Goal: Task Accomplishment & Management: Manage account settings

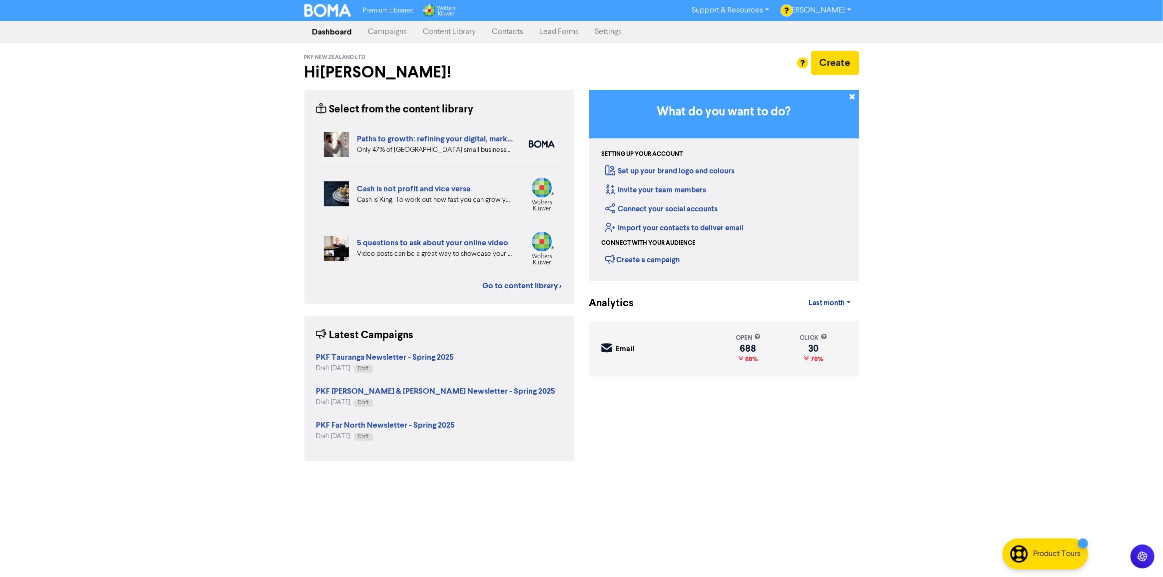
click at [392, 30] on link "Campaigns" at bounding box center [387, 32] width 55 height 20
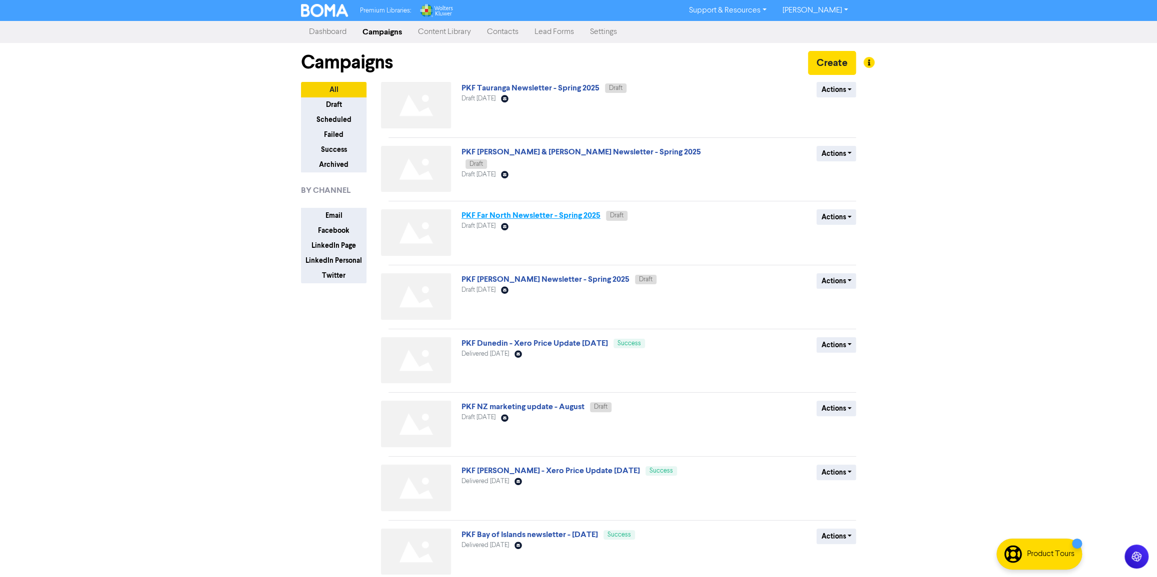
click at [552, 213] on link "PKF Far North Newsletter - Spring 2025" at bounding box center [530, 215] width 139 height 10
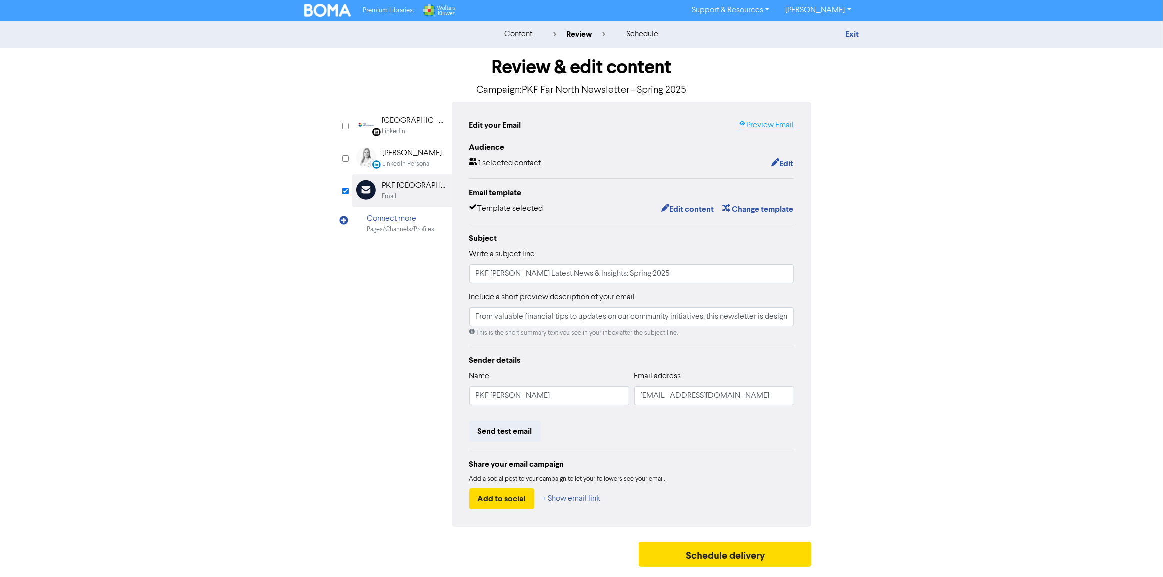
click at [767, 126] on link "Preview Email" at bounding box center [765, 125] width 55 height 12
click at [686, 207] on button "Edit content" at bounding box center [687, 209] width 53 height 13
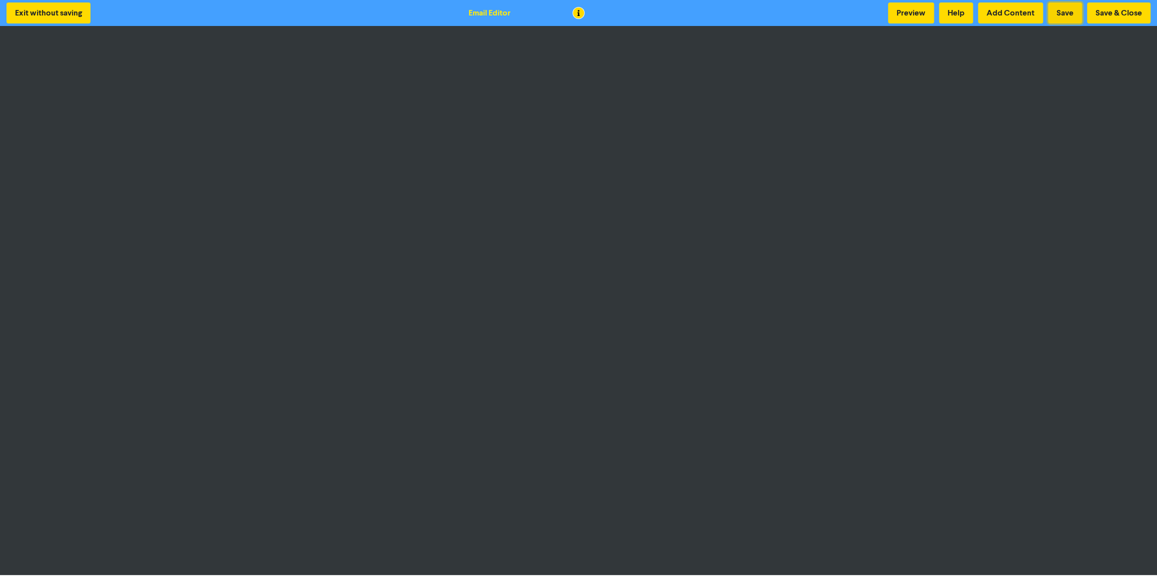
click at [1073, 5] on button "Save" at bounding box center [1065, 12] width 34 height 21
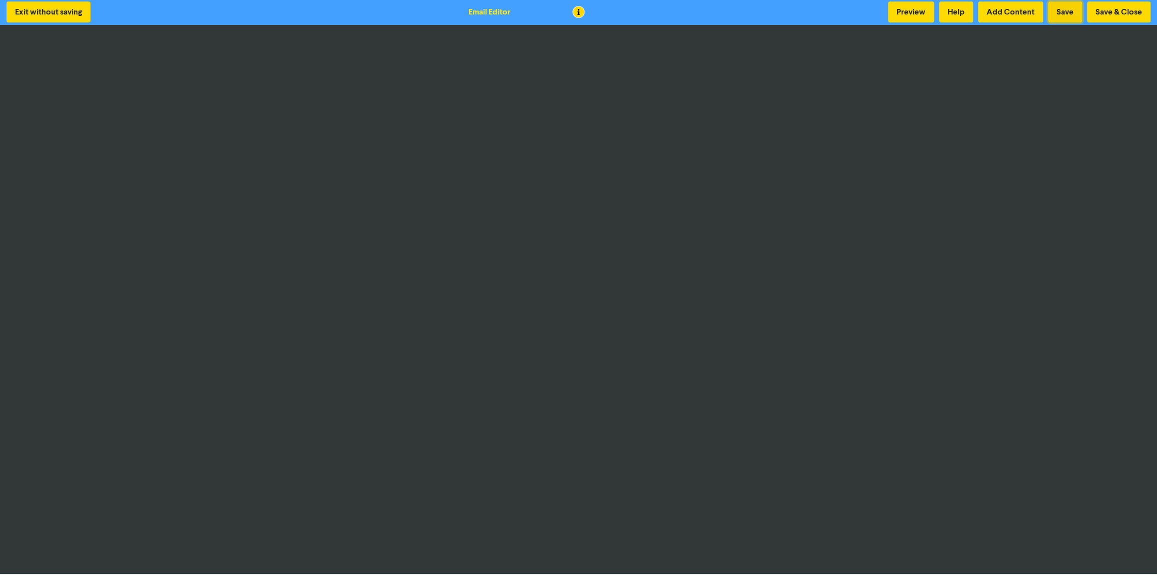
click at [1063, 13] on button "Save" at bounding box center [1065, 11] width 34 height 21
click at [1067, 13] on button "Save" at bounding box center [1065, 11] width 34 height 21
click at [1125, 13] on button "Save & Close" at bounding box center [1118, 11] width 63 height 21
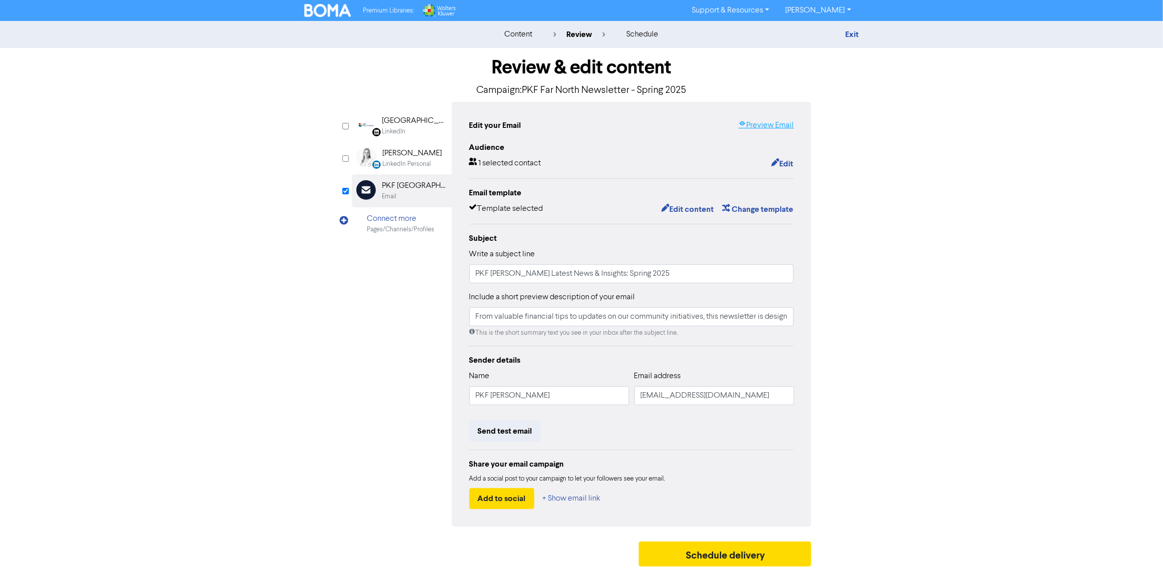
click at [765, 126] on link "Preview Email" at bounding box center [765, 125] width 55 height 12
click at [696, 207] on button "Edit content" at bounding box center [687, 209] width 53 height 13
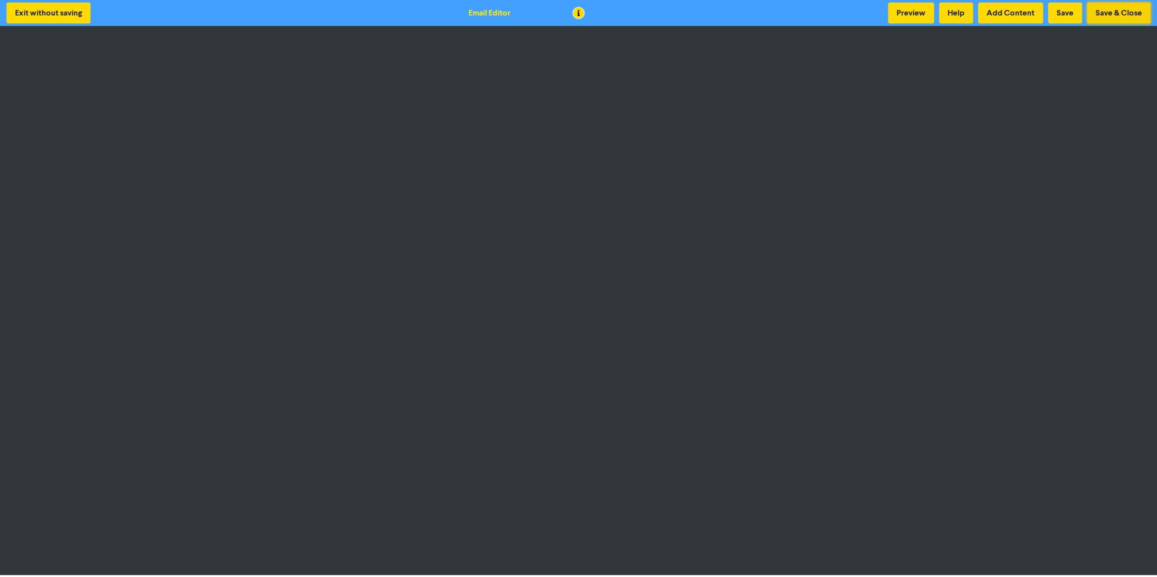
click at [1126, 11] on button "Save & Close" at bounding box center [1118, 12] width 63 height 21
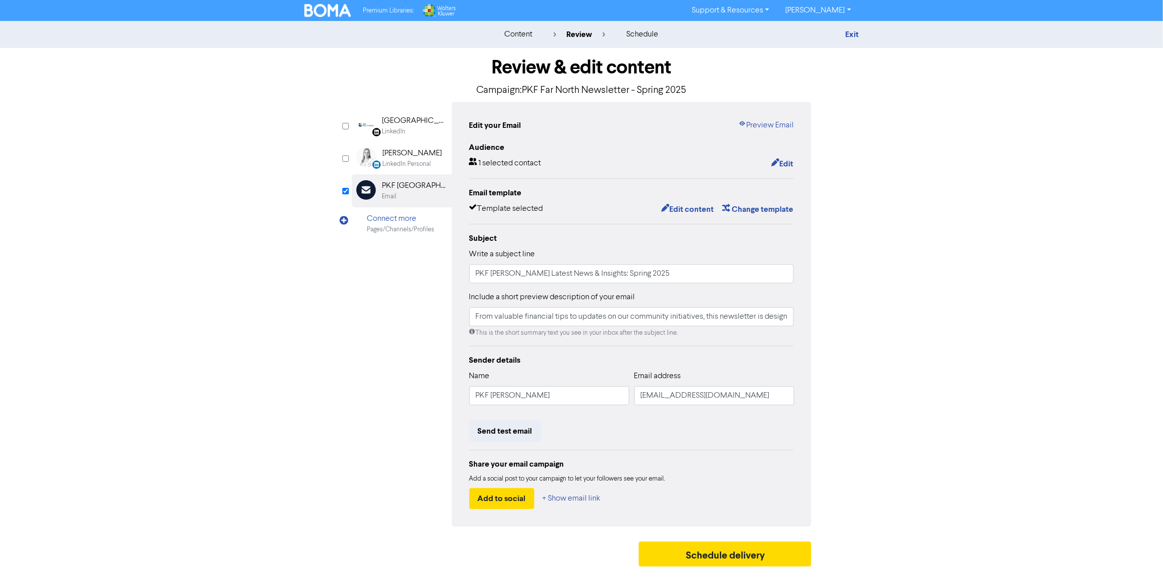
click at [178, 260] on div "content review schedule Exit Review & edit content Campaign: PKF Far North News…" at bounding box center [581, 296] width 1163 height 551
click at [512, 275] on input "PKF Hamilton’s Latest News & Insights: Spring 2025" at bounding box center [631, 273] width 325 height 19
type input "PKF Far North's Latest News & Insights: Spring 2025"
click at [395, 299] on div "LinkedIn Page Created with Sketch. PKF Bay of Islands LinkedIn LinkedIn Persona…" at bounding box center [582, 314] width 460 height 425
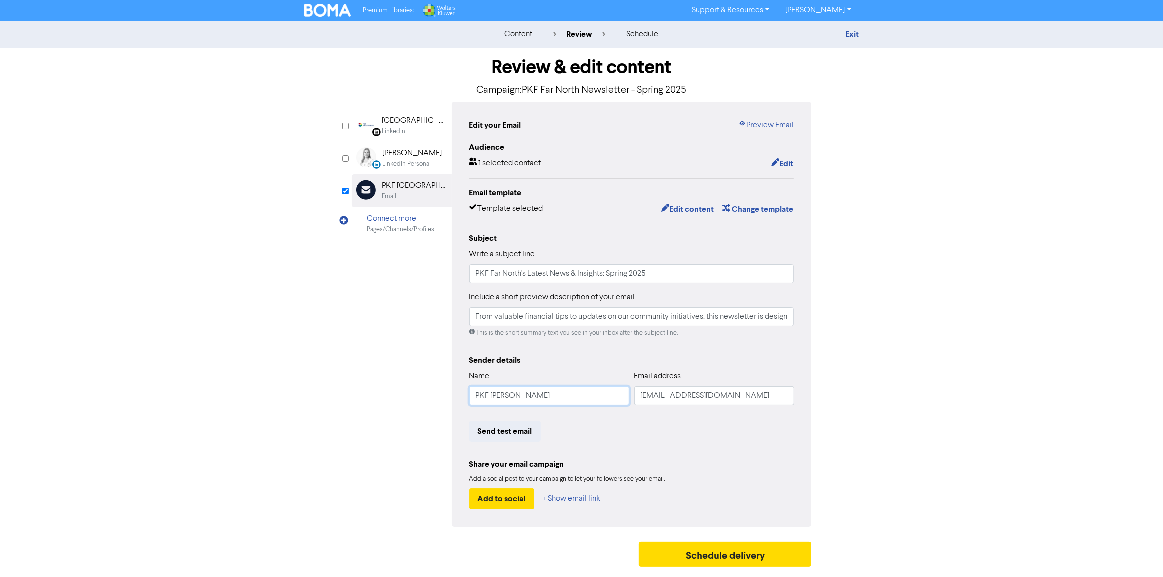
click at [512, 394] on input "PKF Hamilton" at bounding box center [549, 395] width 160 height 19
type input "PKF Far North Ltd"
click at [951, 319] on div "content review schedule Exit Review & edit content Campaign: PKF Far North News…" at bounding box center [581, 296] width 1163 height 551
click at [771, 124] on link "Preview Email" at bounding box center [765, 125] width 55 height 12
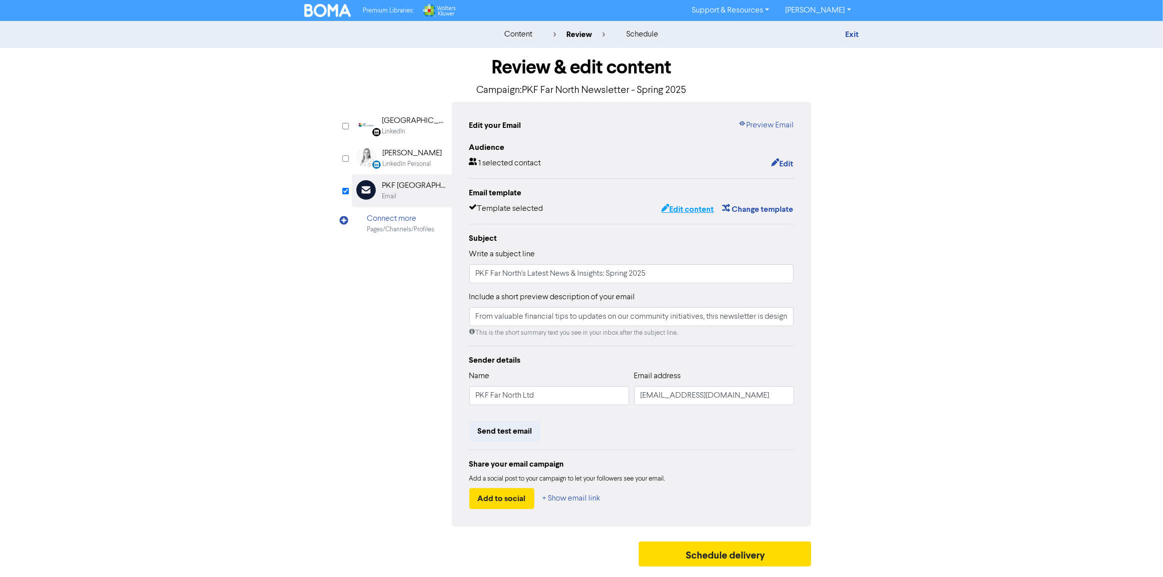
click at [668, 208] on button "Edit content" at bounding box center [687, 209] width 53 height 13
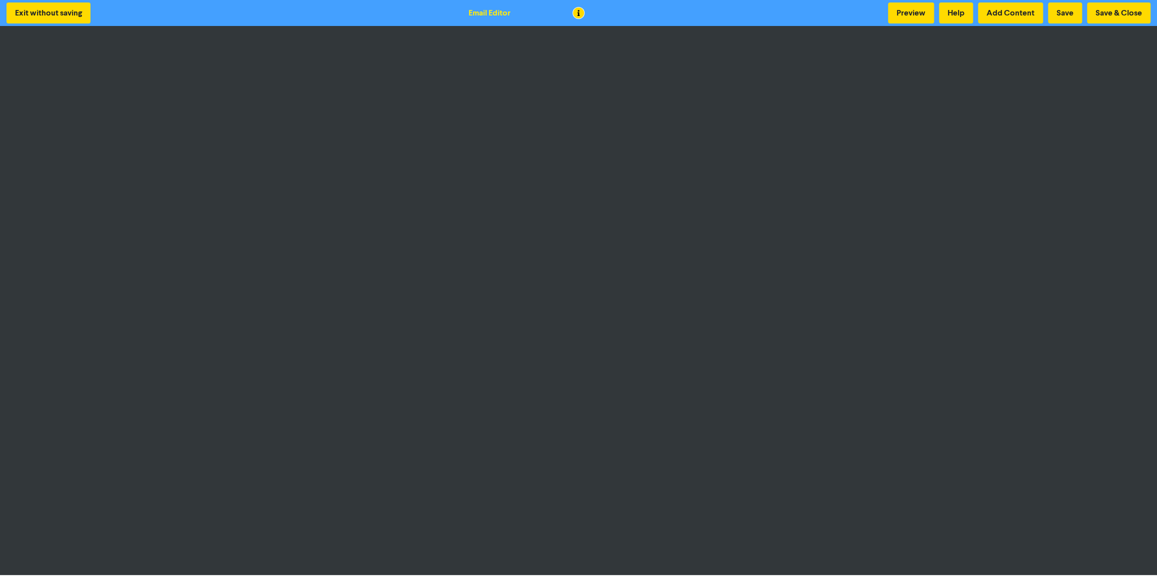
scroll to position [1, 0]
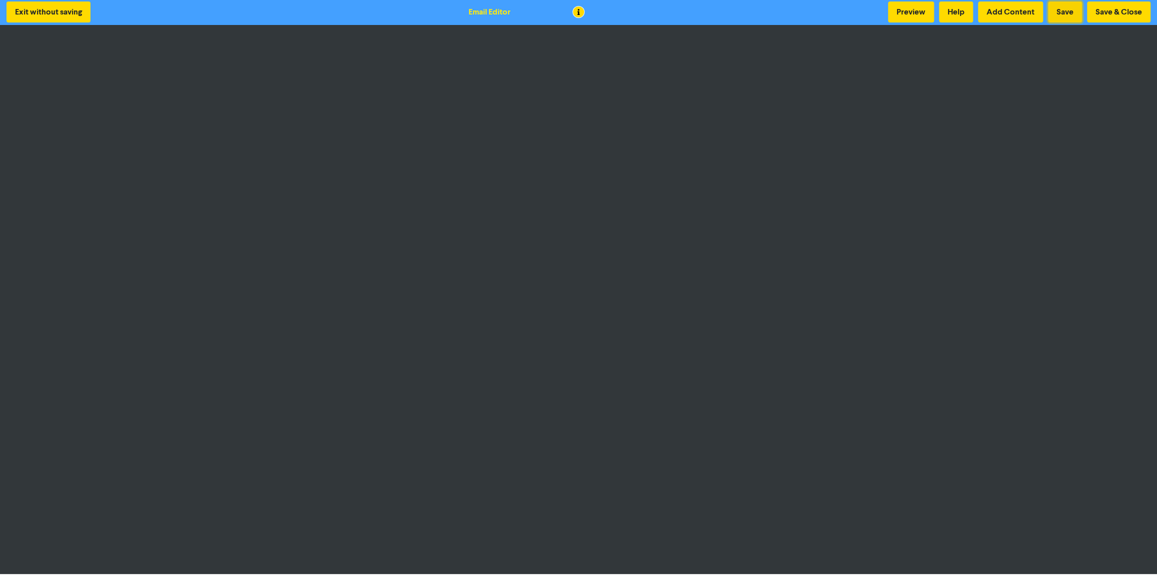
click at [1060, 9] on button "Save" at bounding box center [1065, 11] width 34 height 21
click at [1068, 16] on button "Save" at bounding box center [1065, 11] width 34 height 21
click at [1067, 12] on button "Save" at bounding box center [1065, 11] width 34 height 21
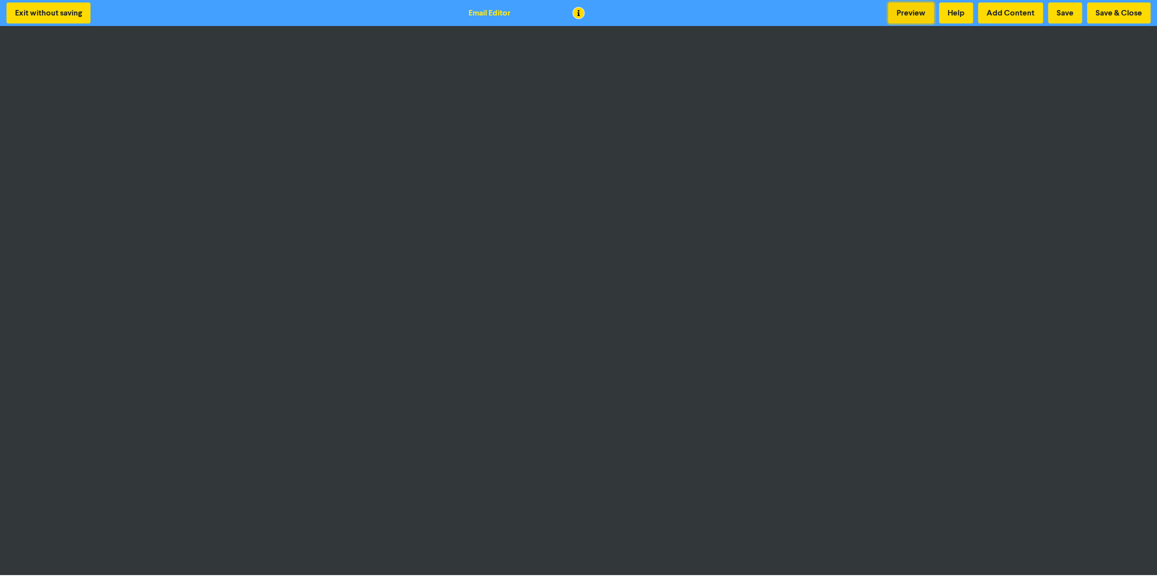
click at [907, 7] on button "Preview" at bounding box center [911, 12] width 46 height 21
click at [906, 8] on button "Preview" at bounding box center [911, 12] width 46 height 21
click at [922, 14] on button "Preview" at bounding box center [911, 12] width 46 height 21
click at [1112, 10] on button "Save & Close" at bounding box center [1118, 12] width 63 height 21
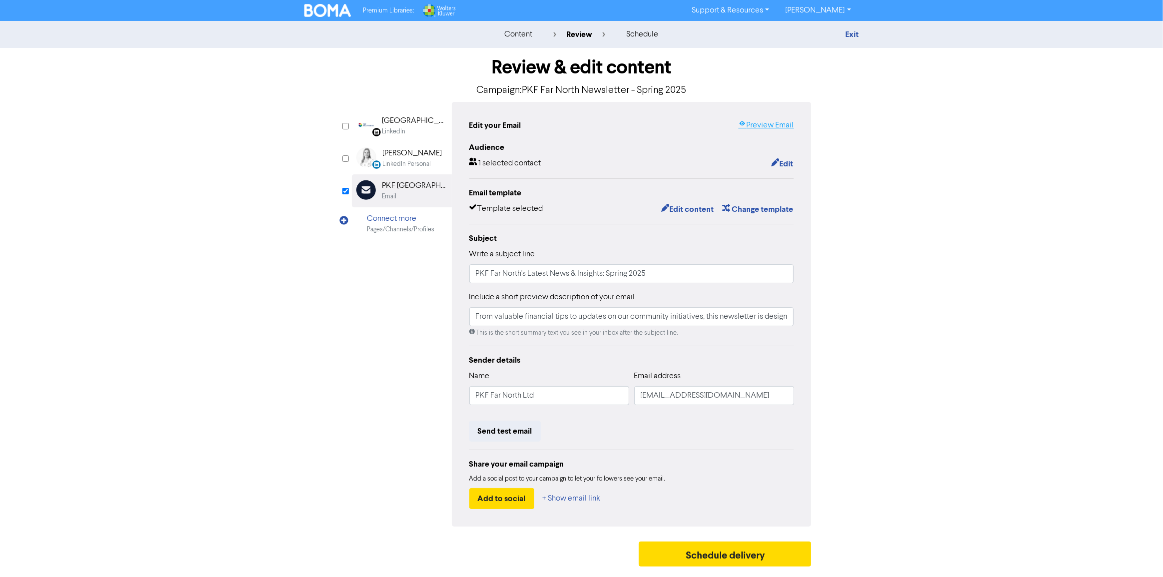
click at [770, 126] on link "Preview Email" at bounding box center [765, 125] width 55 height 12
click at [520, 429] on button "Send test email" at bounding box center [504, 431] width 71 height 21
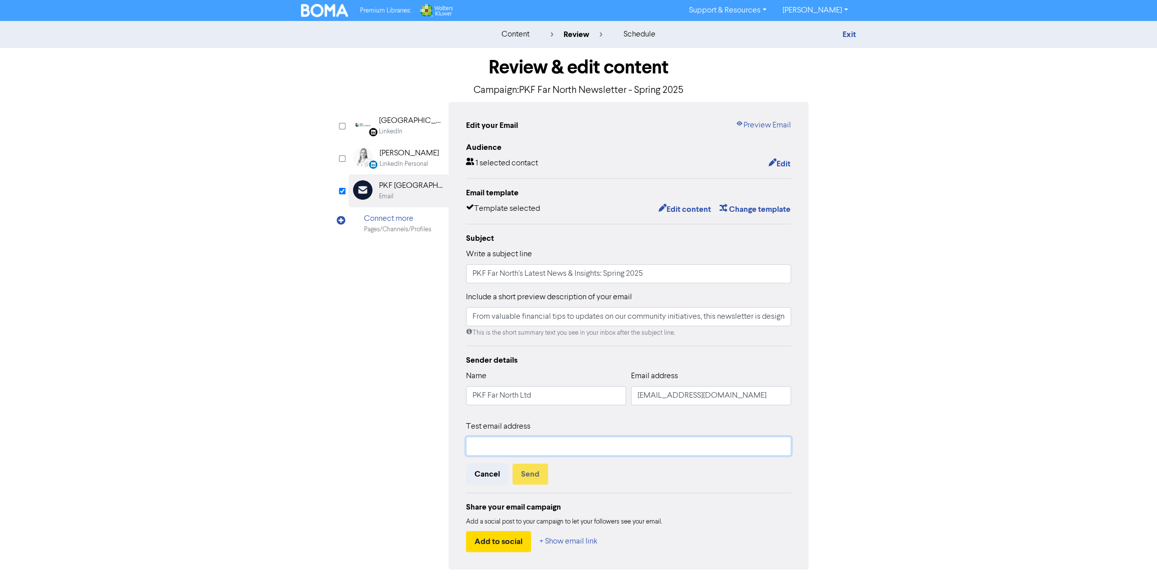
click at [689, 446] on input "text" at bounding box center [628, 446] width 325 height 19
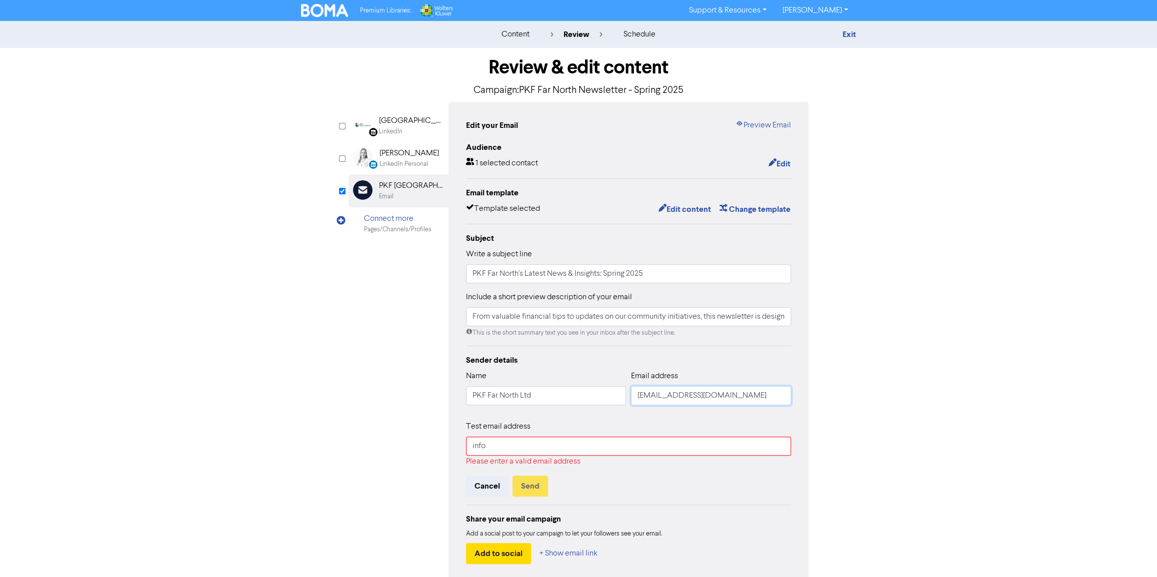
drag, startPoint x: 696, startPoint y: 396, endPoint x: 597, endPoint y: 386, distance: 99.1
click at [597, 386] on div "Name PKF Far North Ltd Email address info@pkf.co.nz" at bounding box center [628, 391] width 325 height 43
drag, startPoint x: 497, startPoint y: 446, endPoint x: 424, endPoint y: 440, distance: 73.2
click at [424, 440] on div "LinkedIn Page Created with Sketch. PKF Bay of Islands LinkedIn LinkedIn Persona…" at bounding box center [578, 342] width 460 height 480
type input "marketing@pkf.co.nz"
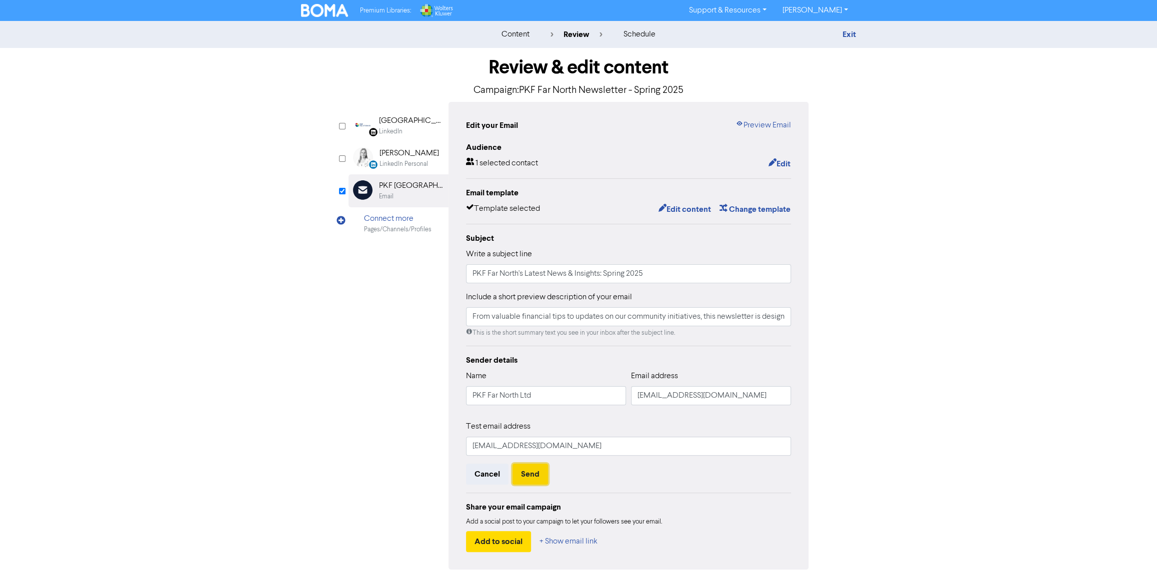
click at [527, 480] on button "Send" at bounding box center [529, 474] width 35 height 21
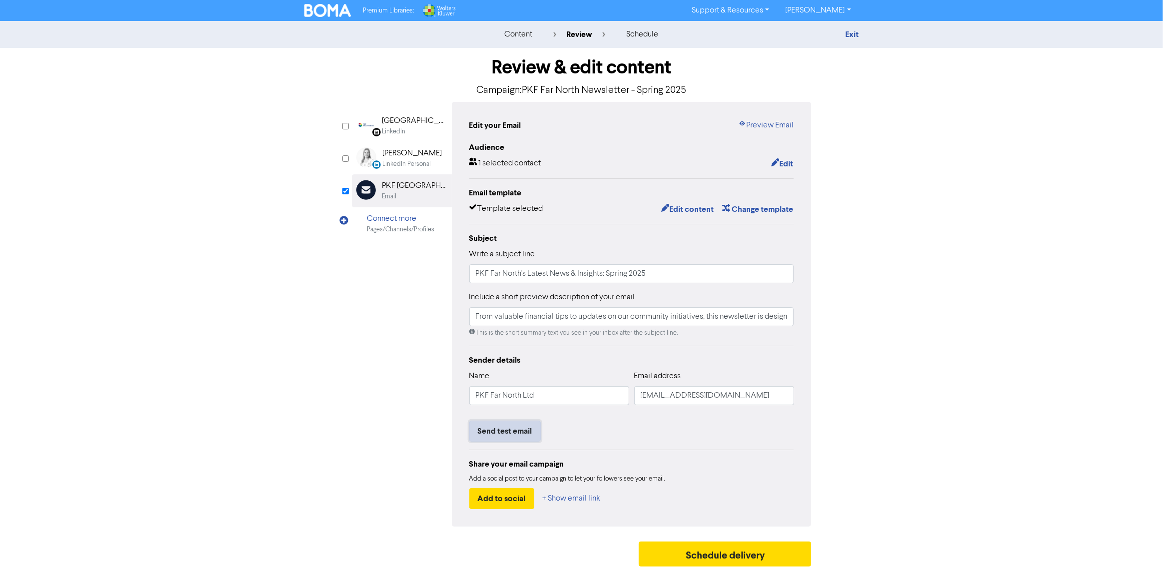
click at [530, 426] on button "Send test email" at bounding box center [504, 431] width 71 height 21
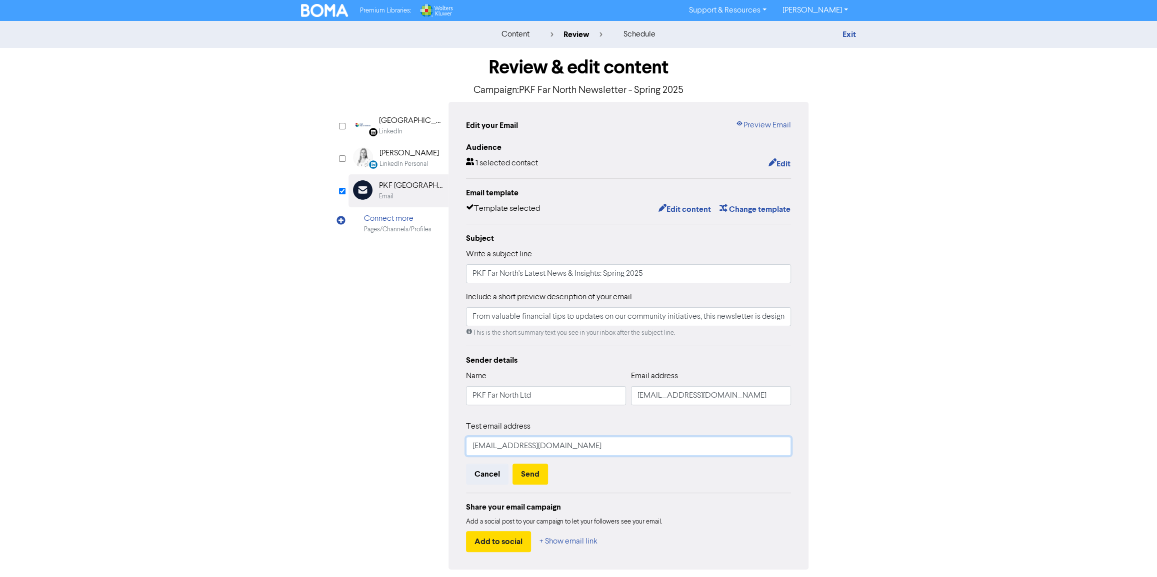
drag, startPoint x: 571, startPoint y: 445, endPoint x: 422, endPoint y: 436, distance: 149.3
click at [422, 436] on div "LinkedIn Page Created with Sketch. PKF Bay of Islands LinkedIn LinkedIn Persona…" at bounding box center [578, 336] width 460 height 468
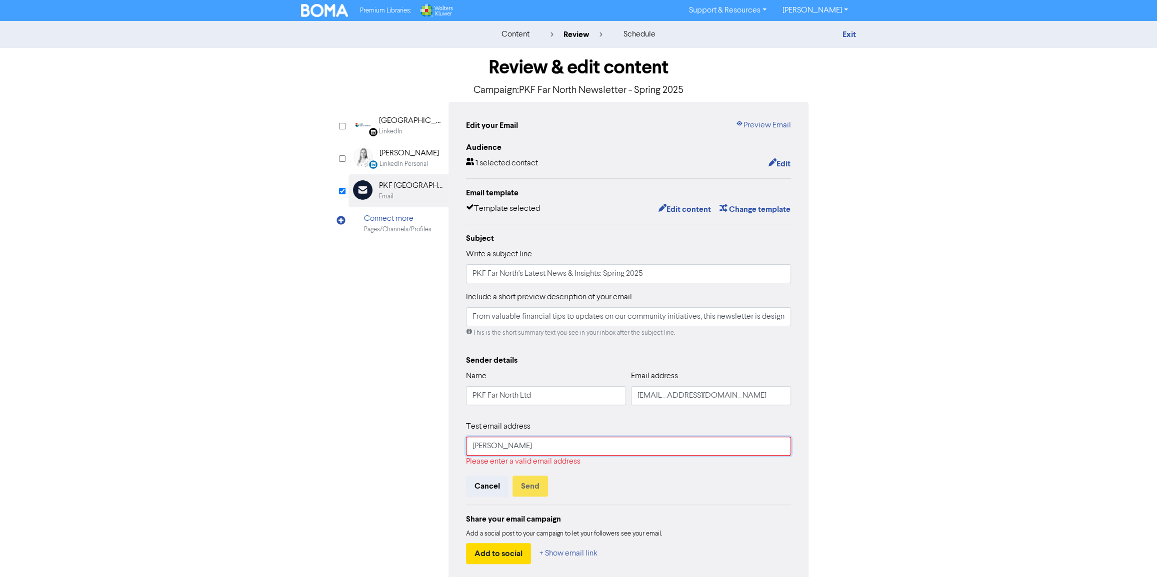
type input "Jess.LeNoel@pkffn.co.nz"
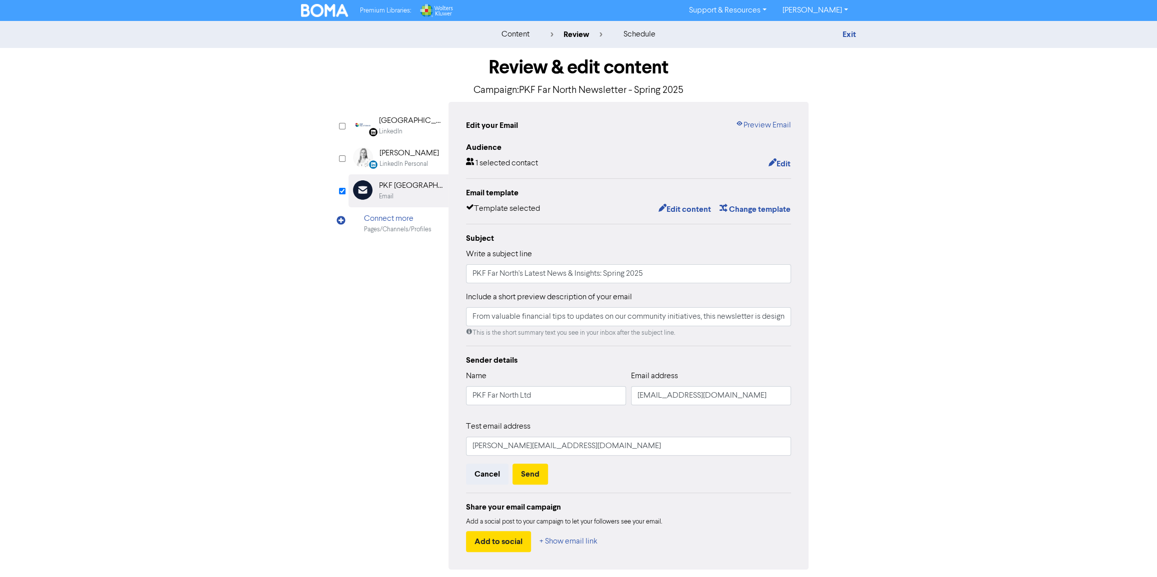
click at [389, 448] on div "LinkedIn Page Created with Sketch. PKF Bay of Islands LinkedIn LinkedIn Persona…" at bounding box center [578, 336] width 460 height 468
click at [666, 328] on div "This is the short summary text you see in your inbox after the subject line." at bounding box center [628, 332] width 325 height 9
click at [649, 314] on input "From valuable financial tips to updates on our community initiatives, this news…" at bounding box center [628, 316] width 325 height 19
click at [314, 369] on div "Review & edit content Campaign: PKF Far North Newsletter - Spring 2025 LinkedIn…" at bounding box center [578, 331] width 570 height 567
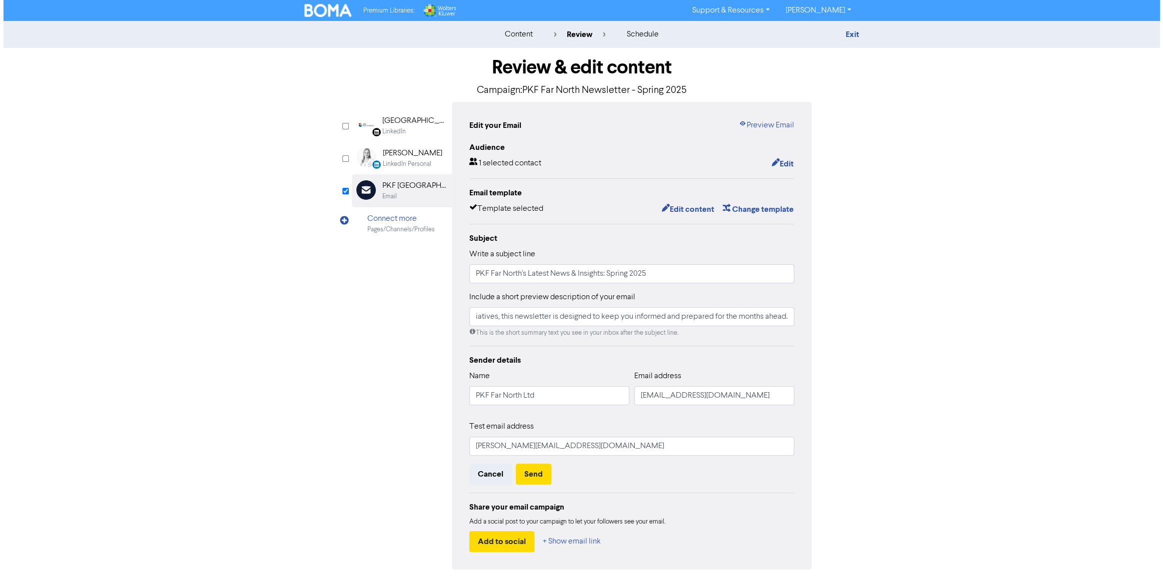
scroll to position [0, 0]
click at [525, 473] on button "Send" at bounding box center [529, 474] width 35 height 21
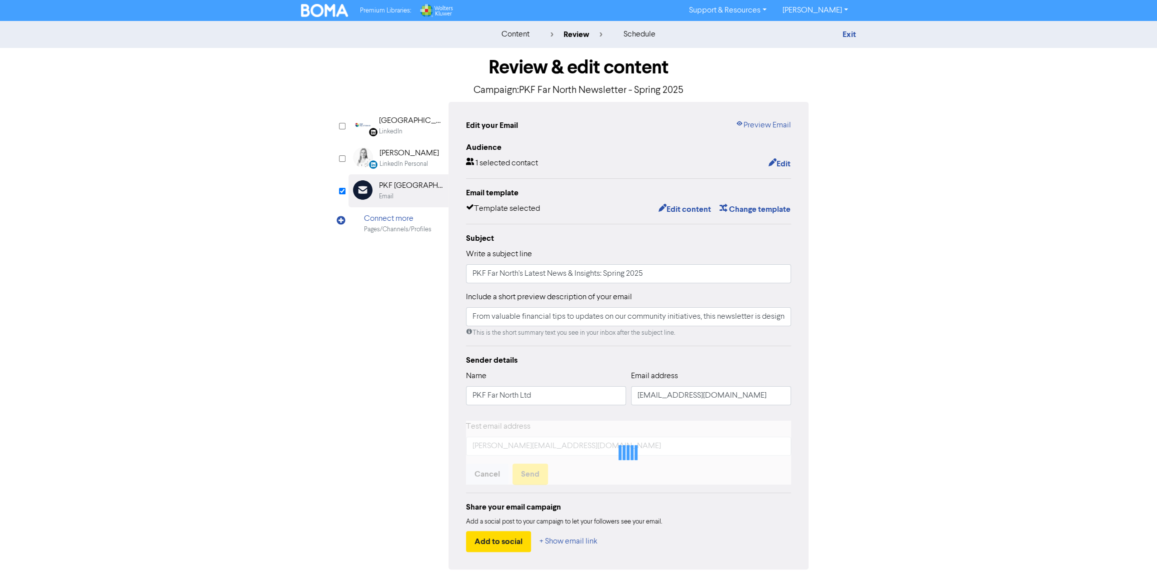
click at [162, 251] on div "content review schedule Exit Review & edit content Campaign: PKF Far North News…" at bounding box center [578, 318] width 1157 height 594
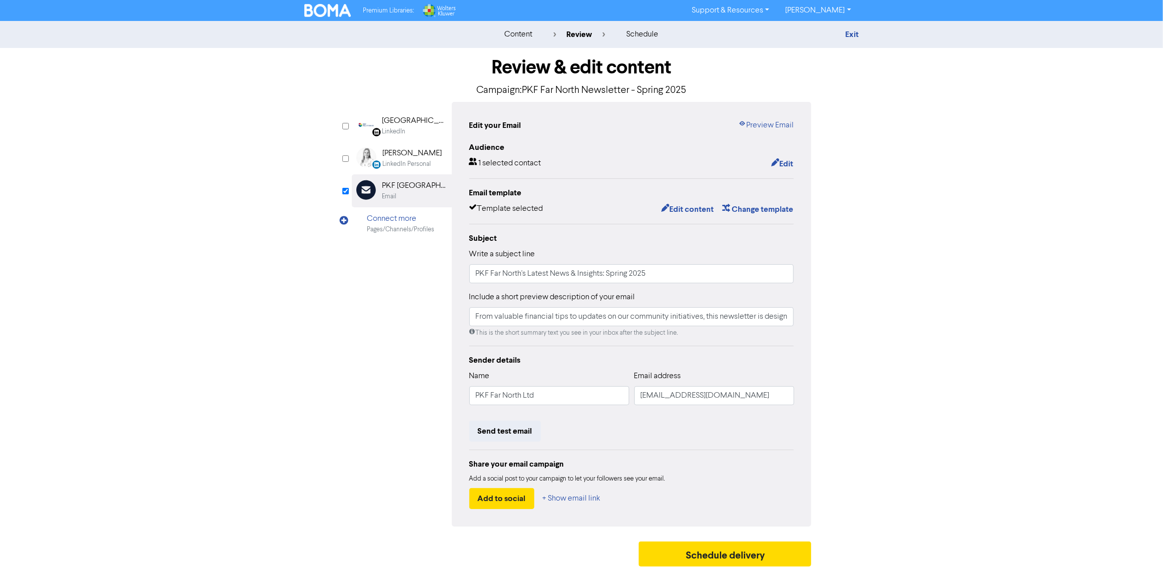
click at [321, 14] on img at bounding box center [327, 10] width 47 height 13
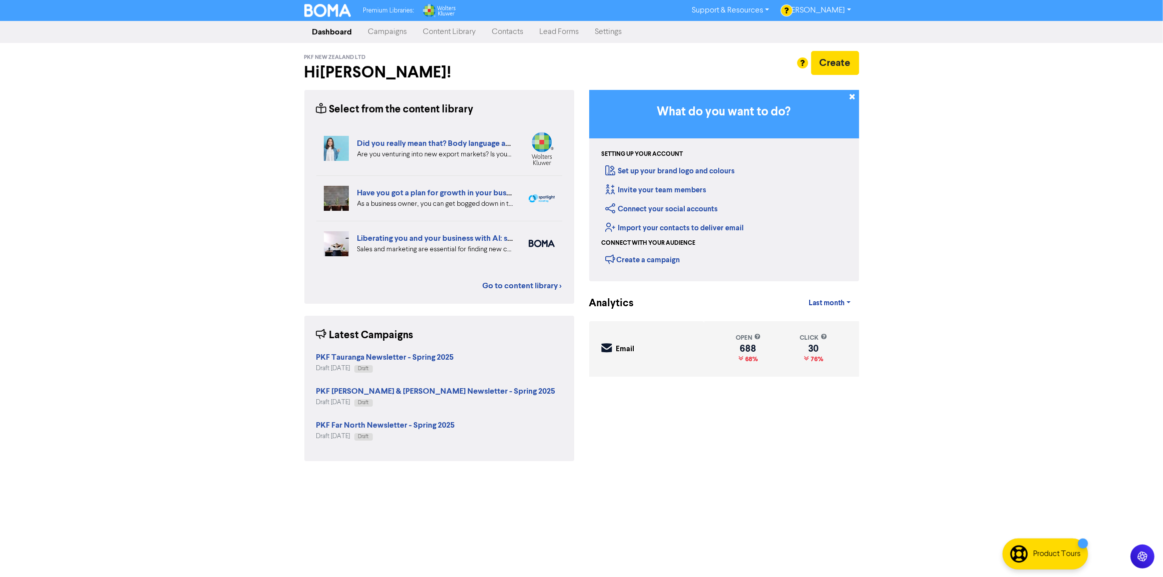
click at [382, 31] on link "Campaigns" at bounding box center [387, 32] width 55 height 20
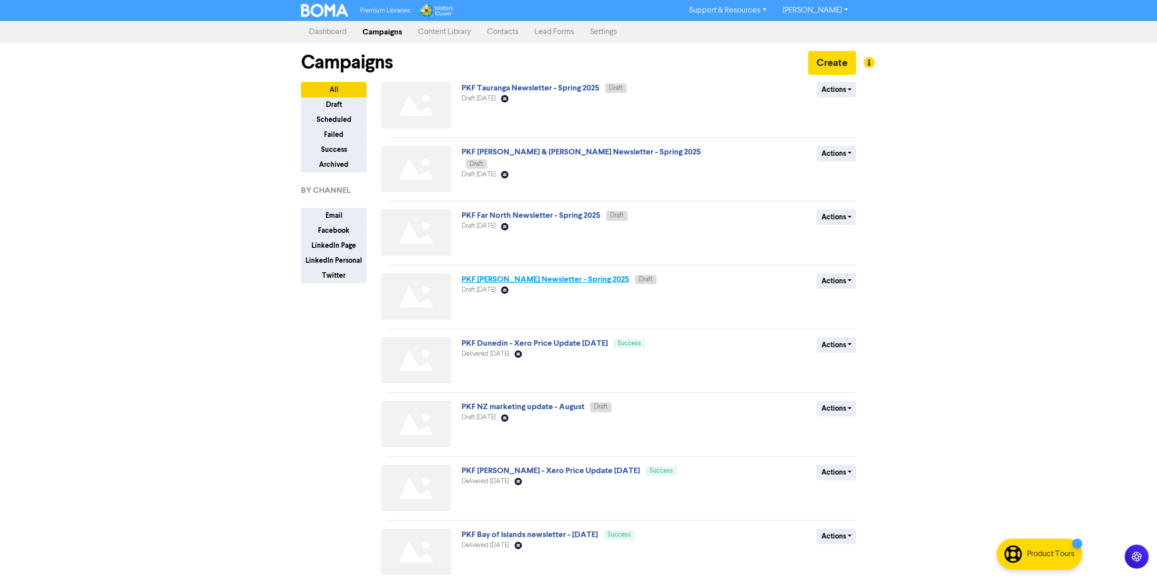
click at [520, 279] on link "PKF [PERSON_NAME] Newsletter - Spring 2025" at bounding box center [545, 279] width 168 height 10
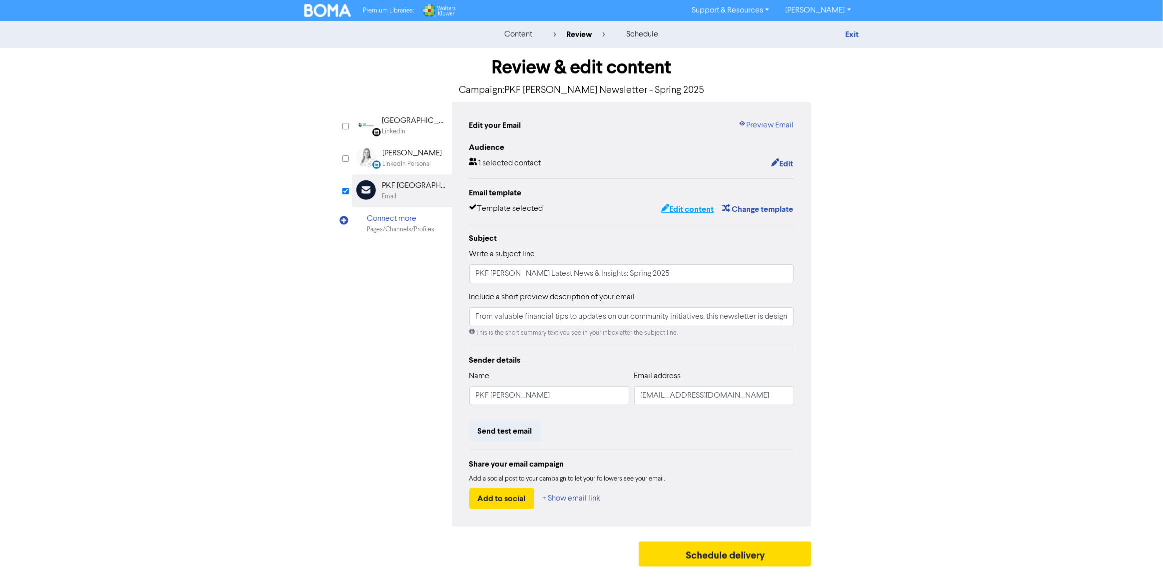
click at [675, 210] on button "Edit content" at bounding box center [687, 209] width 53 height 13
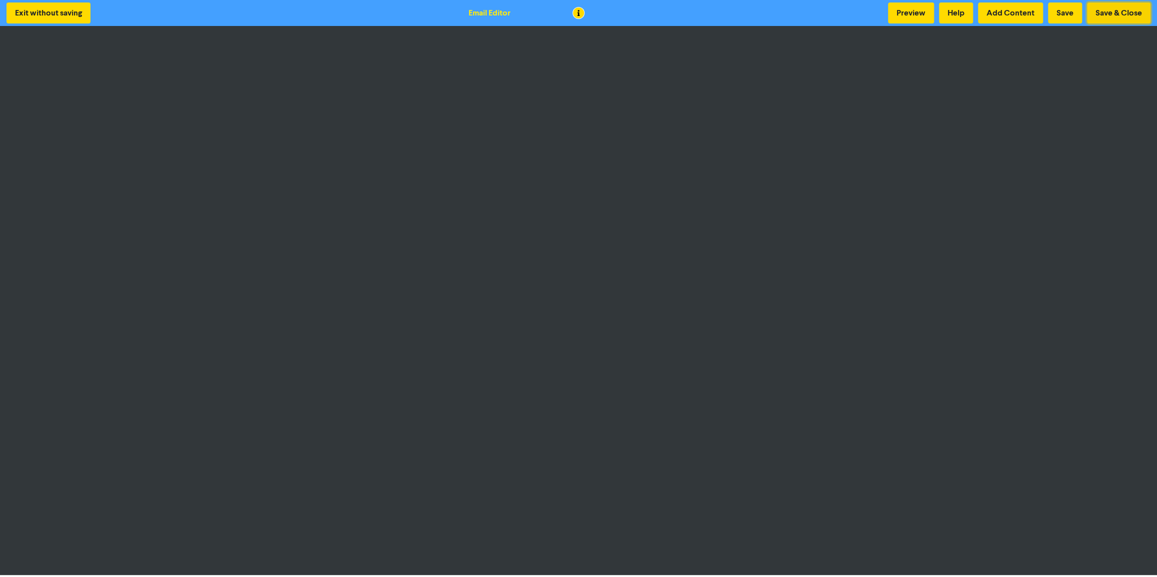
click at [1126, 11] on button "Save & Close" at bounding box center [1118, 12] width 63 height 21
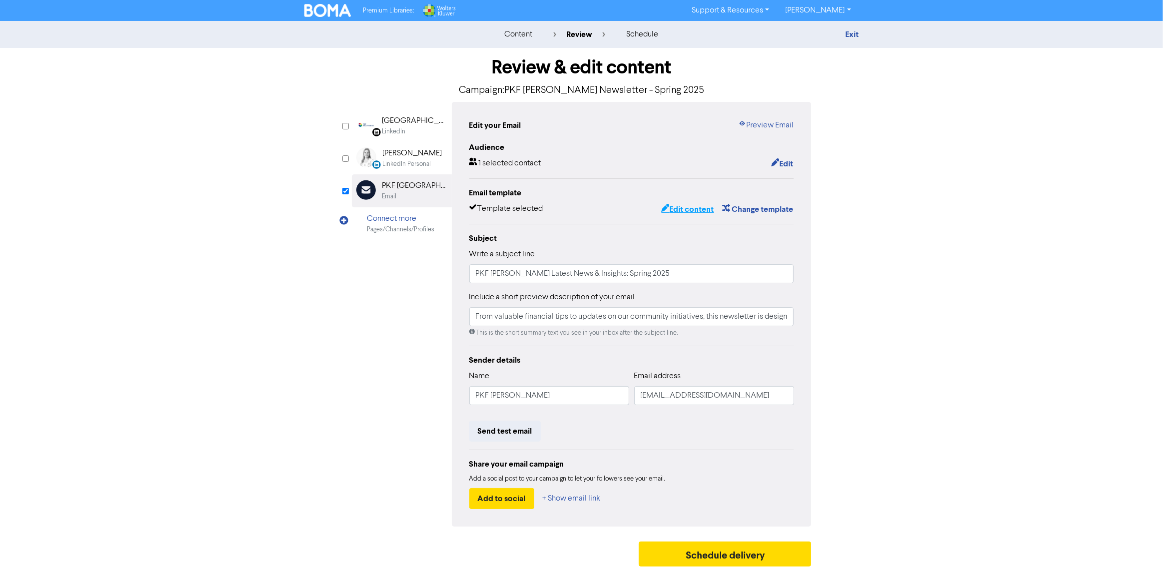
click at [685, 207] on button "Edit content" at bounding box center [687, 209] width 53 height 13
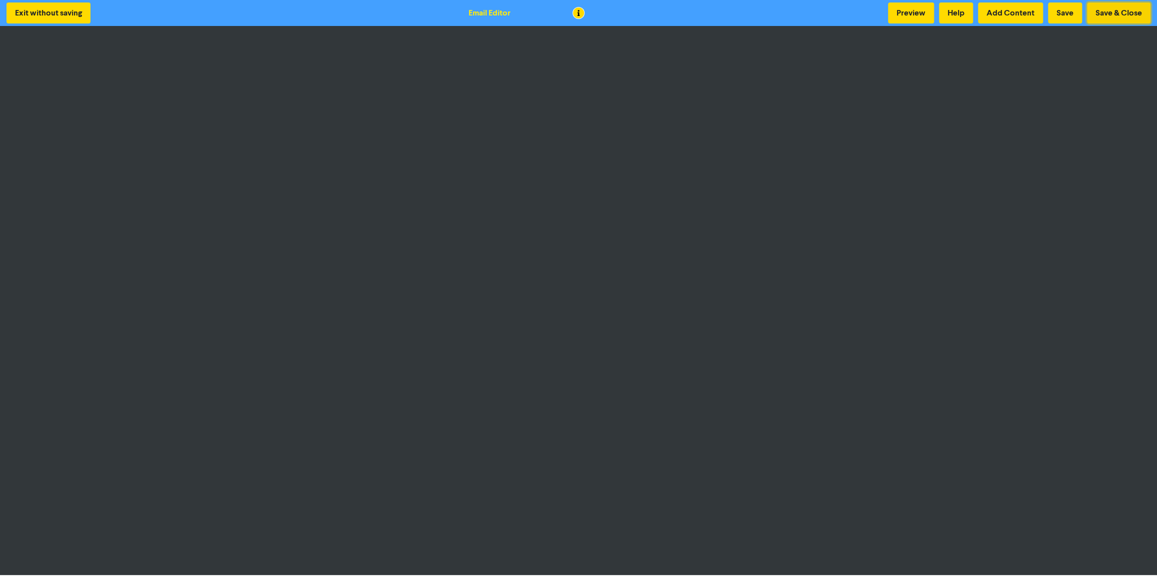
click at [1127, 14] on button "Save & Close" at bounding box center [1118, 12] width 63 height 21
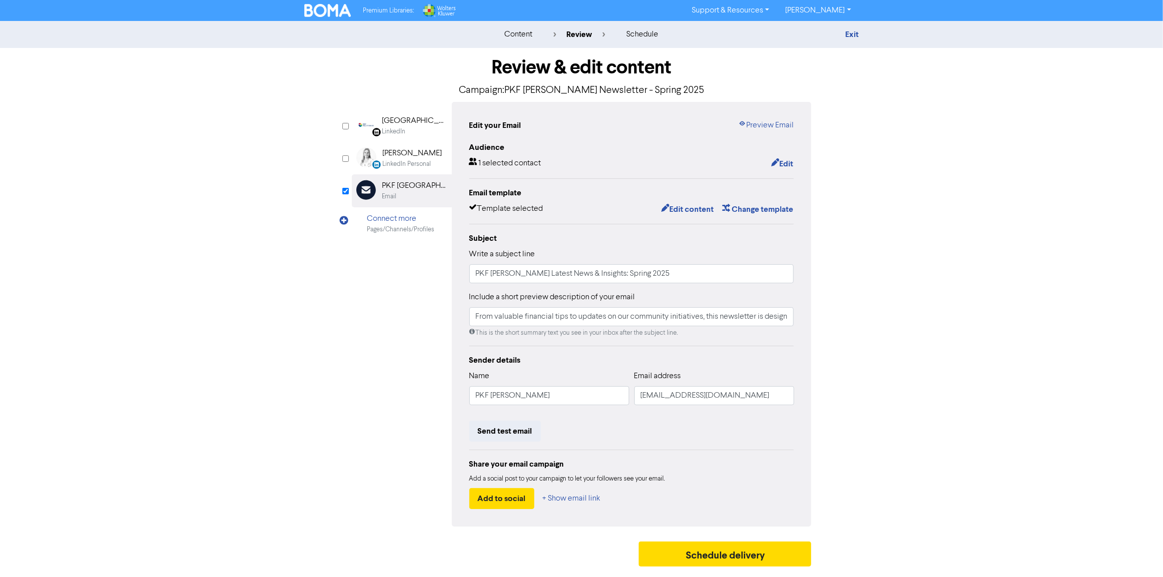
click at [1088, 78] on div "content review schedule Exit Review & edit content Campaign: PKF Hamilton Newsl…" at bounding box center [581, 296] width 1163 height 551
click at [778, 126] on link "Preview Email" at bounding box center [765, 125] width 55 height 12
click at [312, 21] on div "content review schedule Exit" at bounding box center [581, 34] width 1163 height 27
click at [317, 9] on img at bounding box center [327, 10] width 47 height 13
